Goal: Task Accomplishment & Management: Manage account settings

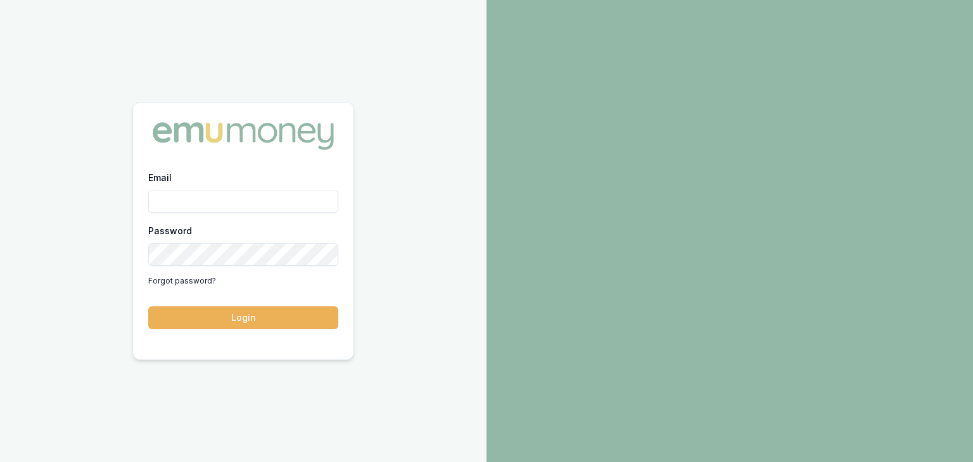
click at [198, 197] on input "Email" at bounding box center [243, 201] width 190 height 23
type input "baron.ketterman@emumoney.com.au"
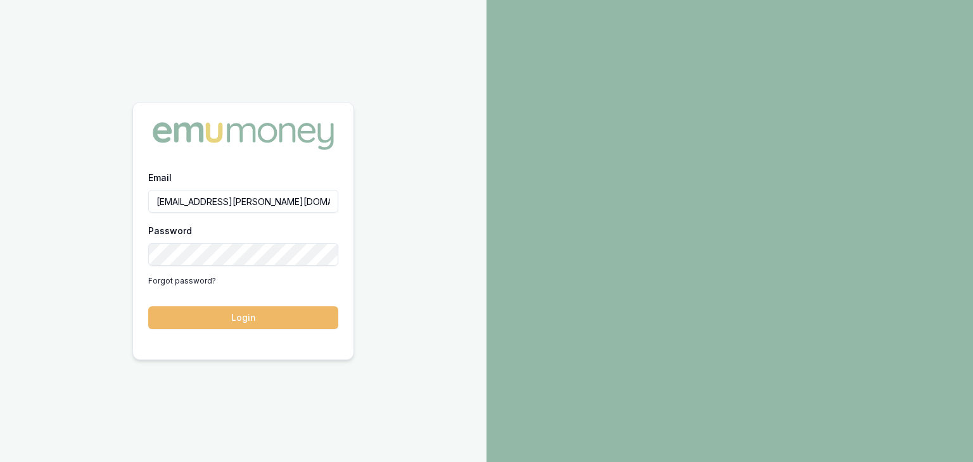
click at [225, 319] on button "Login" at bounding box center [243, 317] width 190 height 23
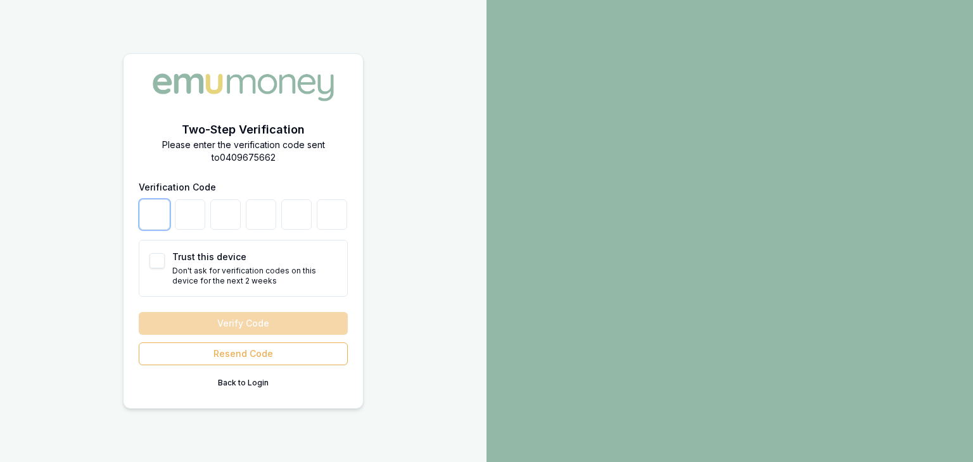
click at [160, 221] on input "number" at bounding box center [154, 214] width 30 height 30
type input "2"
type input "1"
type input "8"
type input "3"
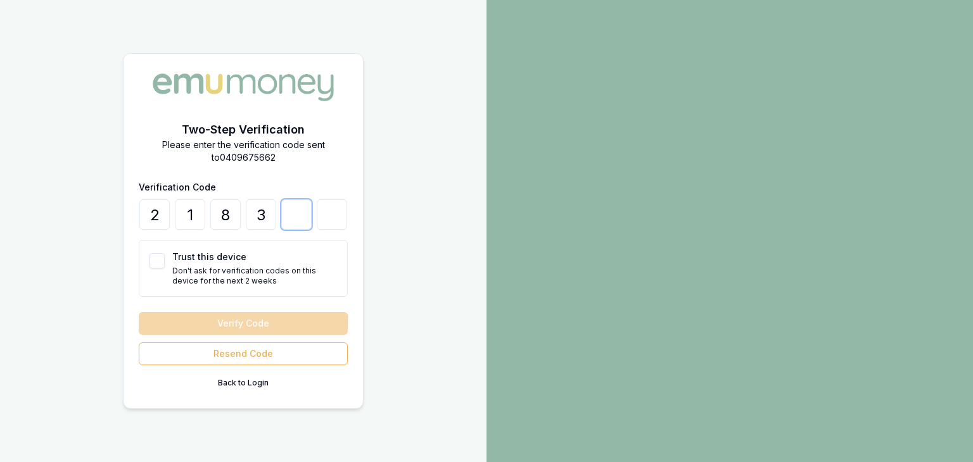
type input "3"
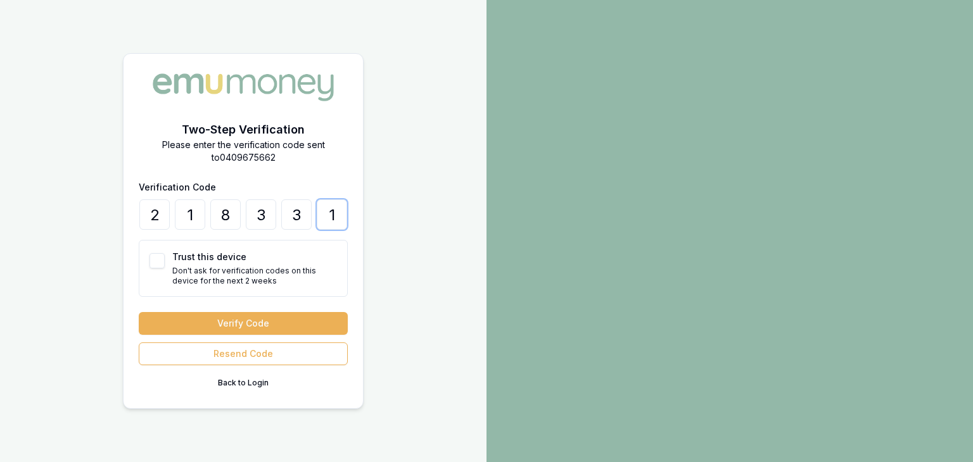
type input "1"
click at [160, 259] on button "Trust this device" at bounding box center [156, 260] width 15 height 15
checkbox input "true"
click at [246, 320] on button "Verify Code" at bounding box center [243, 323] width 209 height 23
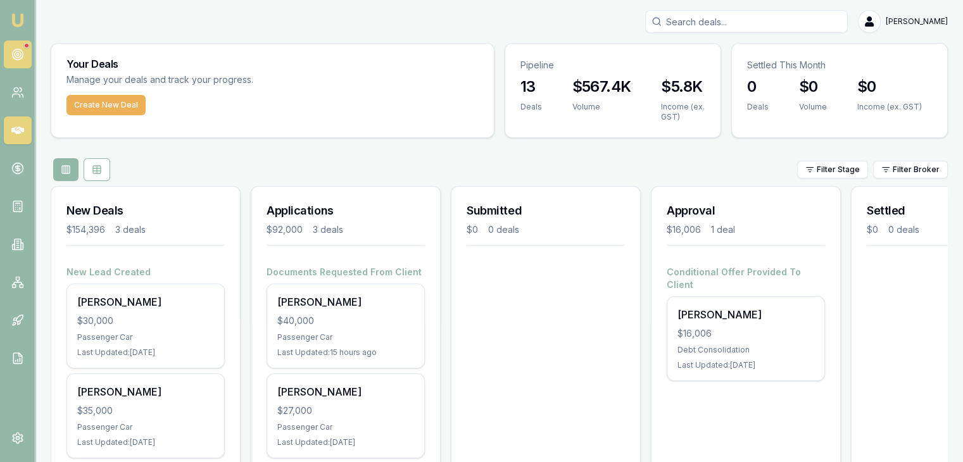
click at [21, 51] on circle at bounding box center [17, 54] width 11 height 11
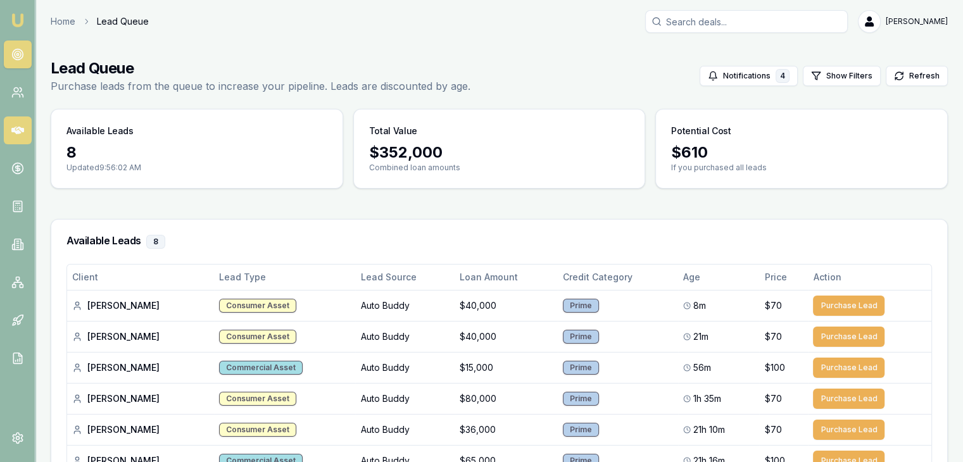
click at [15, 129] on icon at bounding box center [17, 131] width 13 height 8
